Goal: Navigation & Orientation: Find specific page/section

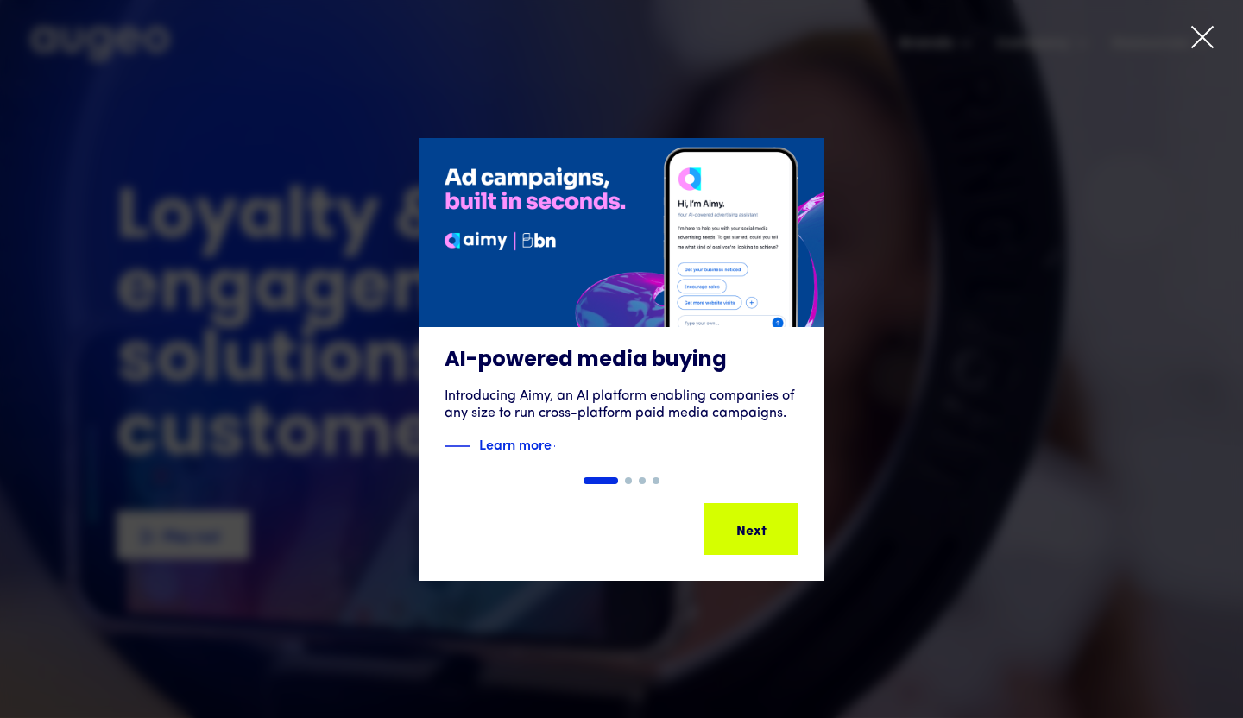
click at [1208, 24] on icon at bounding box center [1202, 37] width 26 height 26
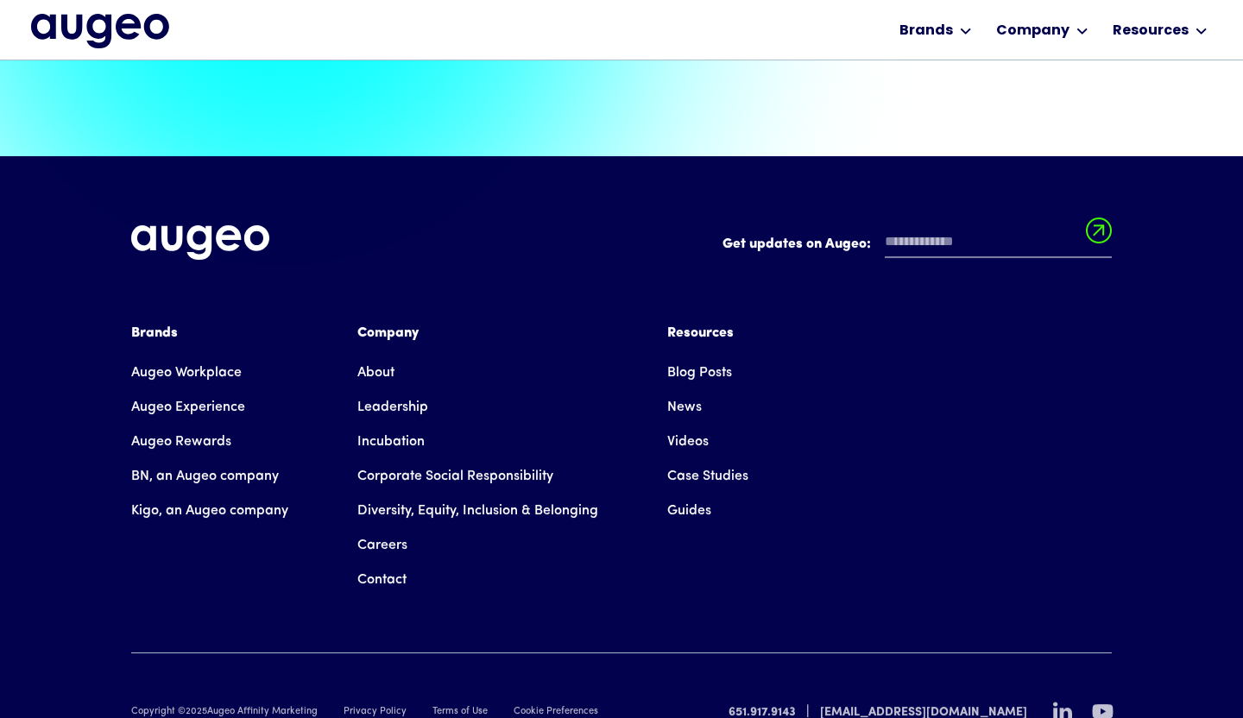
scroll to position [3904, 0]
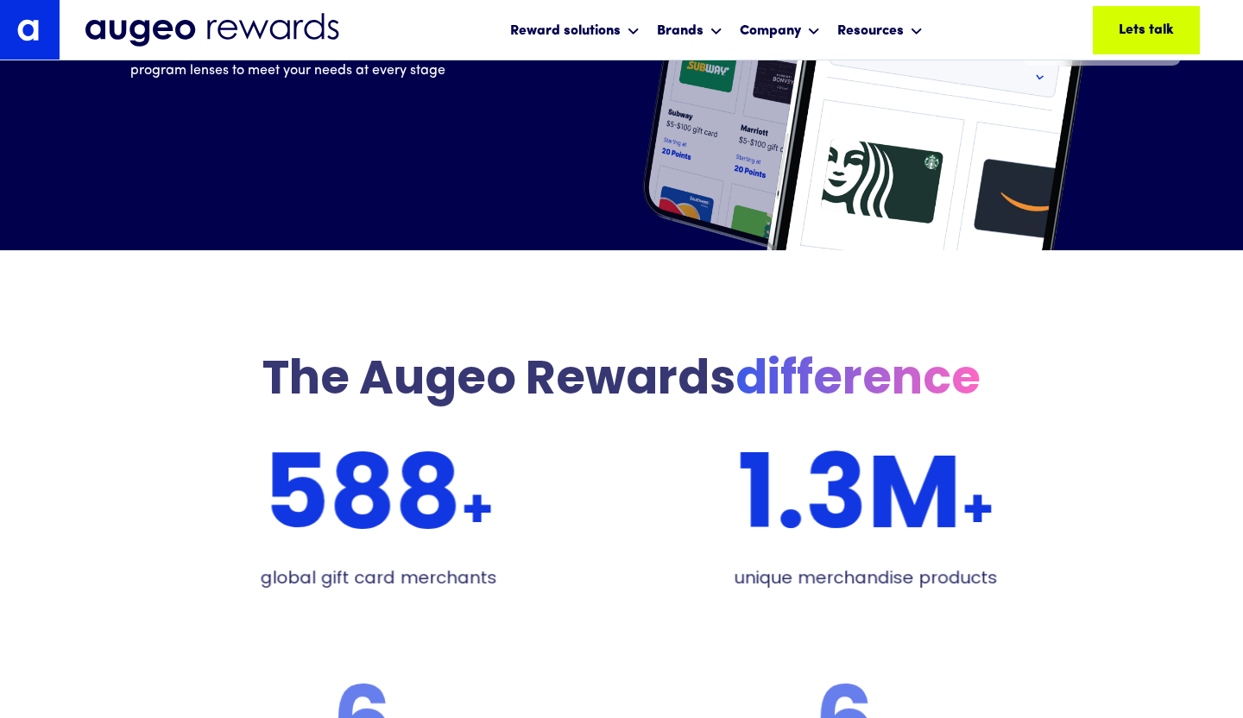
scroll to position [3104, 0]
